Goal: Task Accomplishment & Management: Use online tool/utility

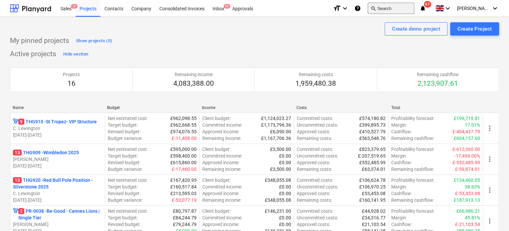
click at [385, 9] on button "search Search" at bounding box center [390, 8] width 47 height 11
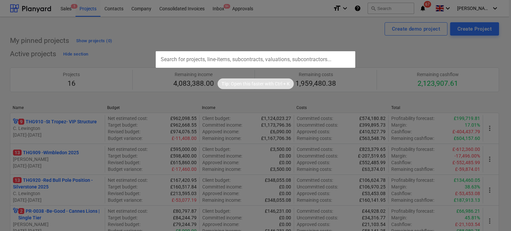
click at [311, 58] on input "text" at bounding box center [256, 59] width 200 height 17
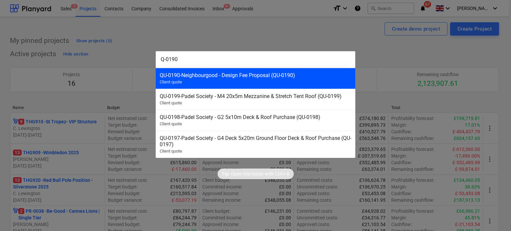
type input "Q-0190"
click at [268, 74] on div "QU-0190 - Neighbourgood - Design Fee Proposal (QU-0190)" at bounding box center [256, 75] width 192 height 6
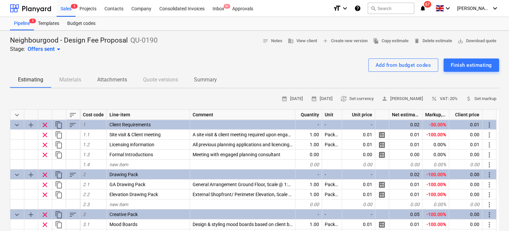
click at [130, 81] on span "Attachments" at bounding box center [112, 80] width 46 height 12
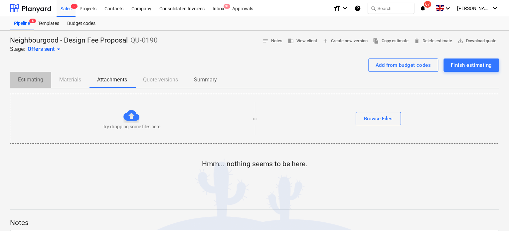
click at [26, 80] on p "Estimating" at bounding box center [30, 80] width 25 height 8
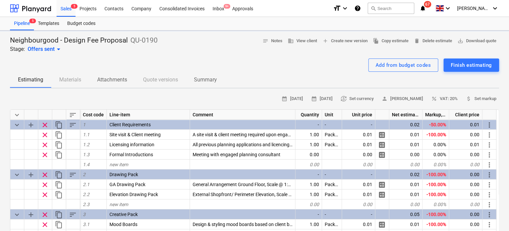
type textarea "x"
click at [386, 5] on button "search Search" at bounding box center [390, 8] width 47 height 11
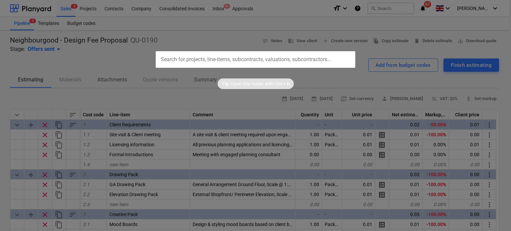
click at [298, 59] on input "text" at bounding box center [256, 59] width 200 height 17
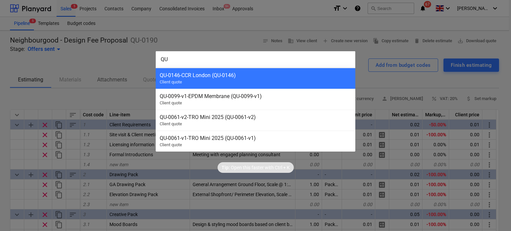
type input "Q"
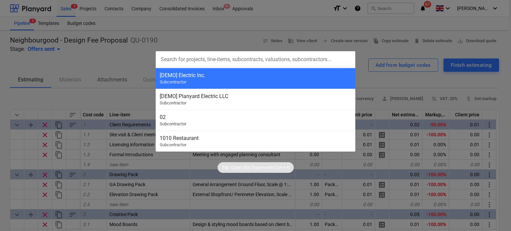
click at [184, 40] on div at bounding box center [255, 115] width 511 height 231
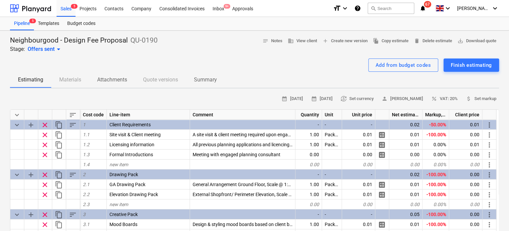
click at [237, 64] on div "Add from budget codes Finish estimating" at bounding box center [254, 65] width 489 height 13
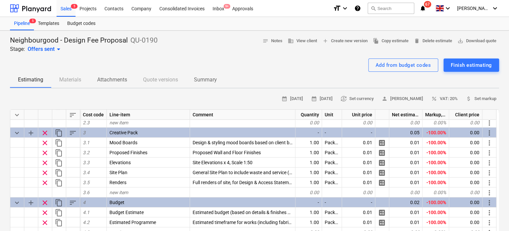
scroll to position [81, 0]
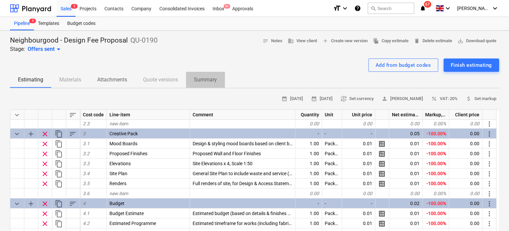
click at [204, 80] on p "Summary" at bounding box center [205, 80] width 23 height 8
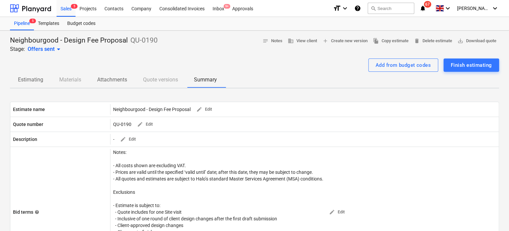
click at [78, 81] on div "Estimating Materials Attachments Quote versions Summary" at bounding box center [254, 80] width 489 height 16
click at [121, 83] on p "Attachments" at bounding box center [112, 80] width 30 height 8
